Goal: Entertainment & Leisure: Browse casually

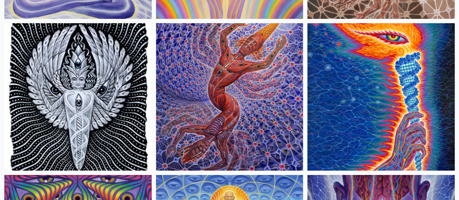
scroll to position [1307, 0]
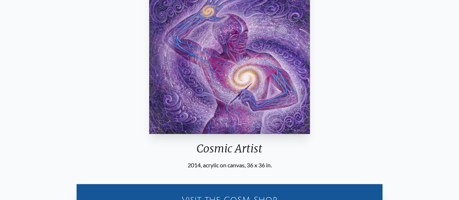
scroll to position [73, 0]
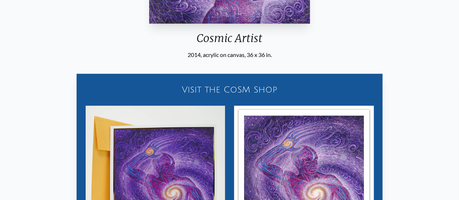
scroll to position [57, 0]
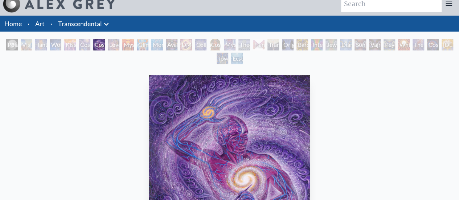
scroll to position [0, 0]
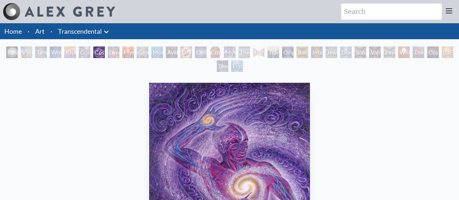
click at [111, 56] on div "Love is a Cosmic Force" at bounding box center [114, 52] width 12 height 12
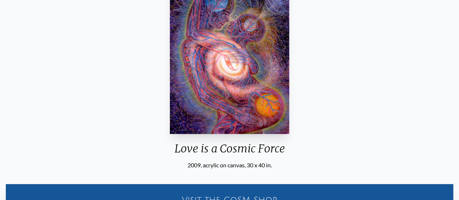
scroll to position [73, 0]
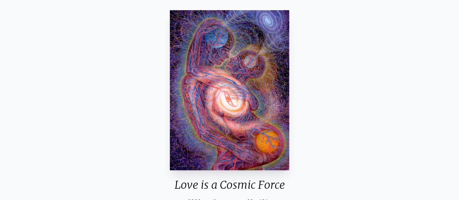
click at [229, 119] on img "8 / 33" at bounding box center [229, 90] width 119 height 160
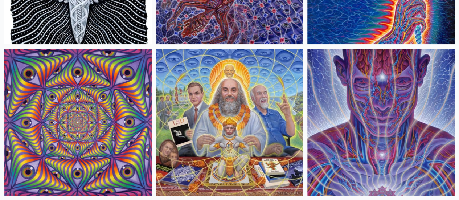
scroll to position [1416, 0]
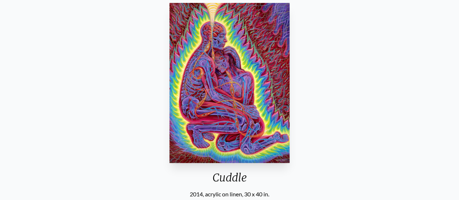
scroll to position [73, 0]
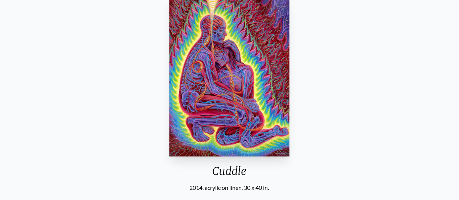
click at [420, 89] on div "Cuddle 2014, acrylic on linen, 30 x 40 in. Visit the CoSM Shop" at bounding box center [229, 118] width 448 height 251
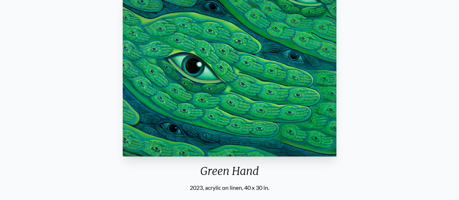
click at [413, 54] on div "Green Hand 2023, acrylic on linen, 40 x 30 in. Visit the CoSM Shop" at bounding box center [230, 118] width 448 height 251
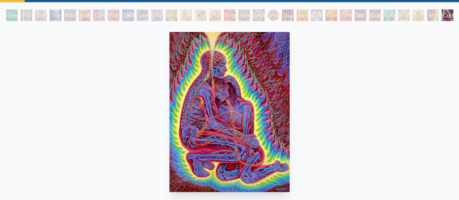
scroll to position [73, 0]
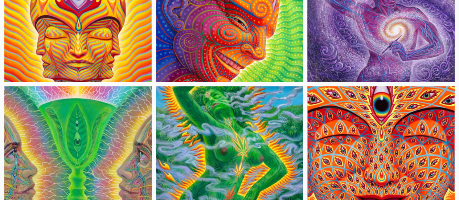
scroll to position [2433, 0]
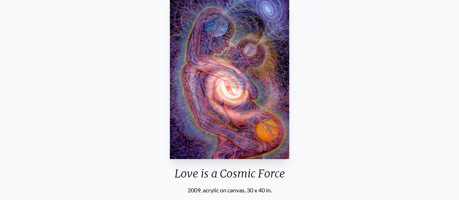
scroll to position [73, 0]
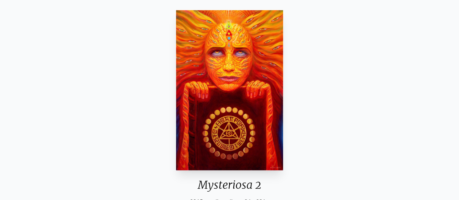
click at [9, 97] on div "Mysteriosa 2 2015, acrylic on linen, 24 x 30 in. Visit the CoSM Shop" at bounding box center [230, 132] width 448 height 251
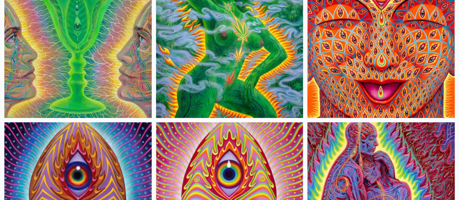
scroll to position [2525, 0]
